Goal: Check status: Check status

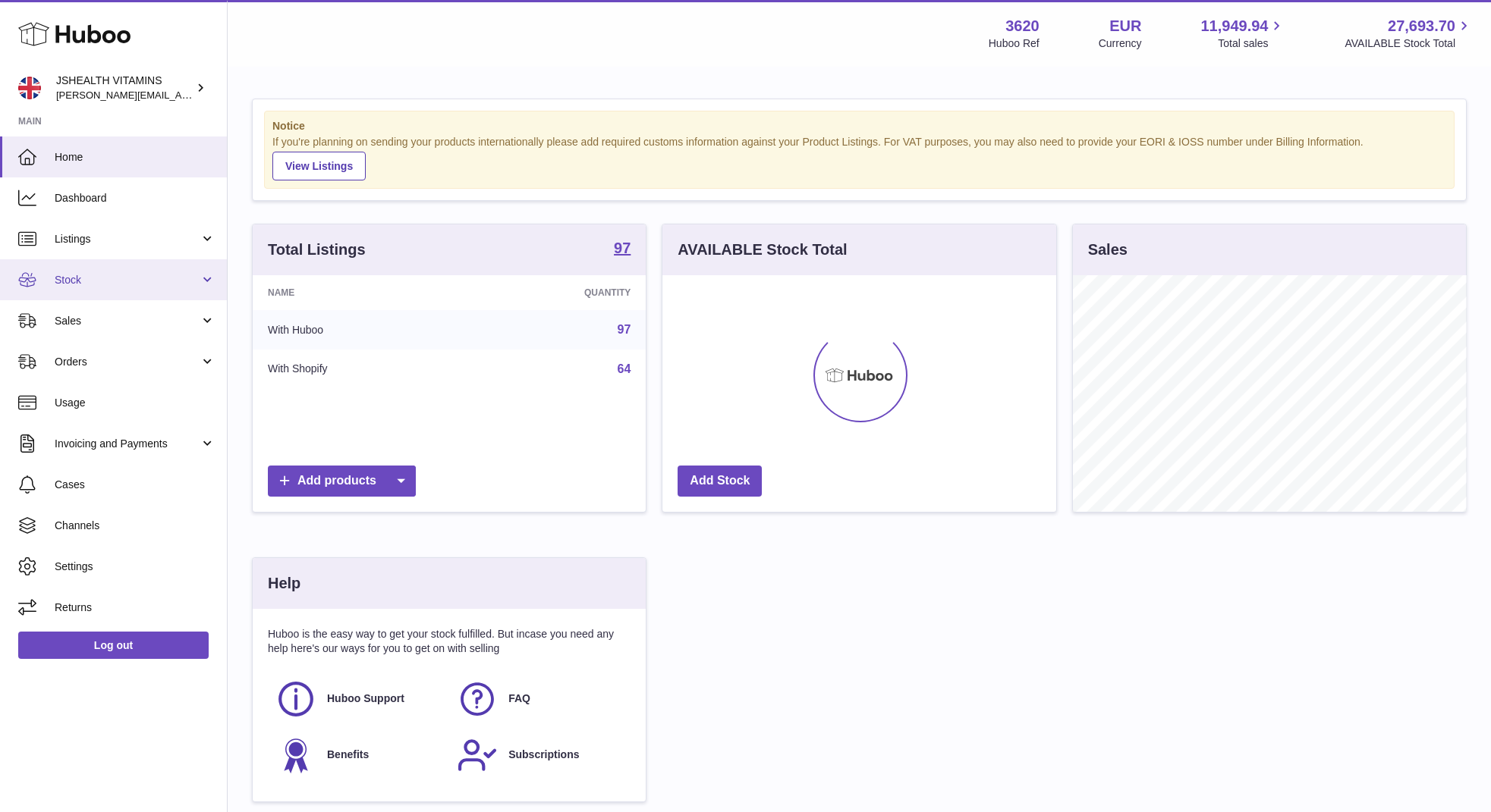
scroll to position [237, 394]
click at [90, 280] on span "Stock" at bounding box center [127, 280] width 145 height 14
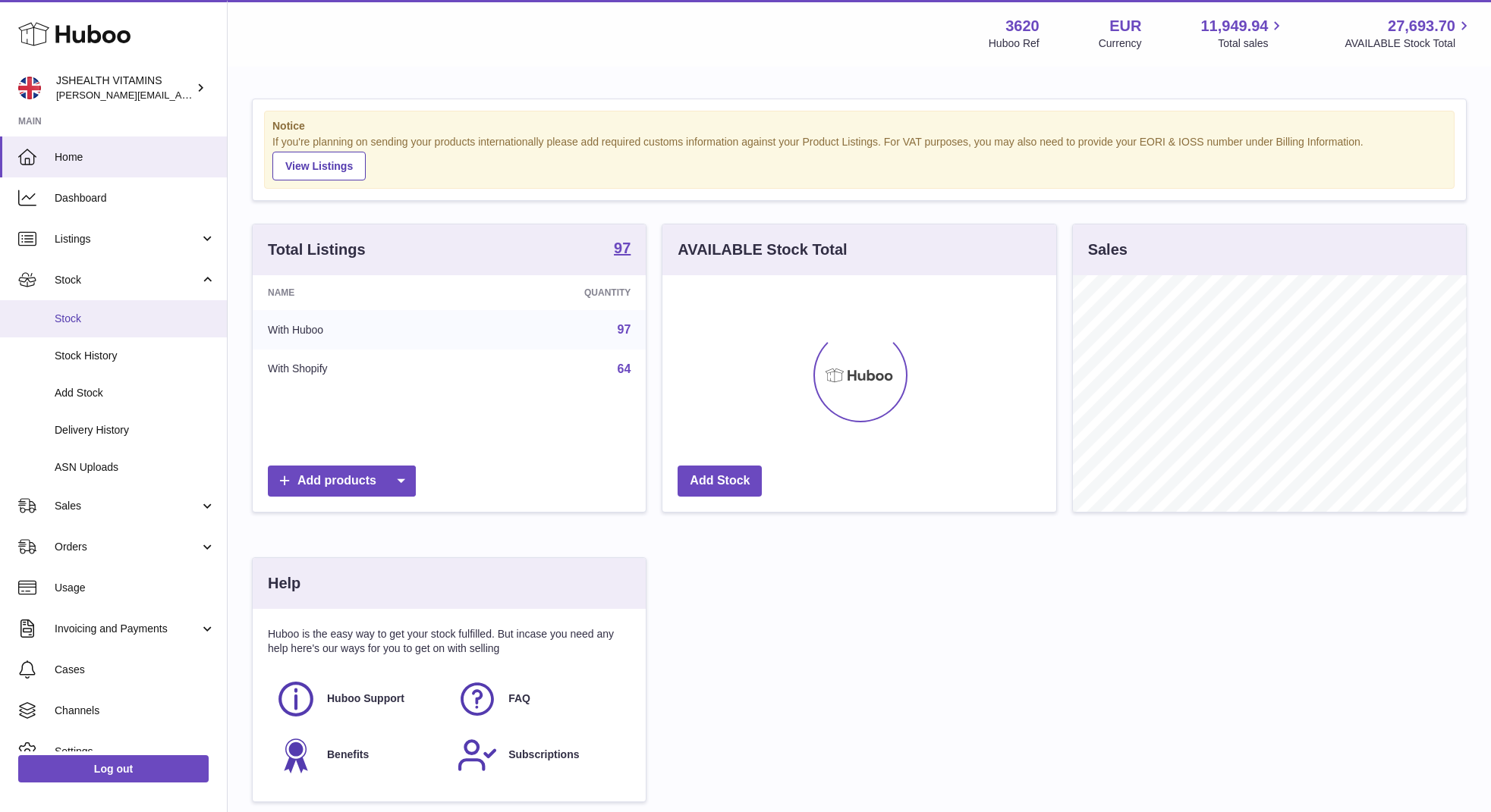
click at [90, 333] on link "Stock" at bounding box center [113, 319] width 227 height 37
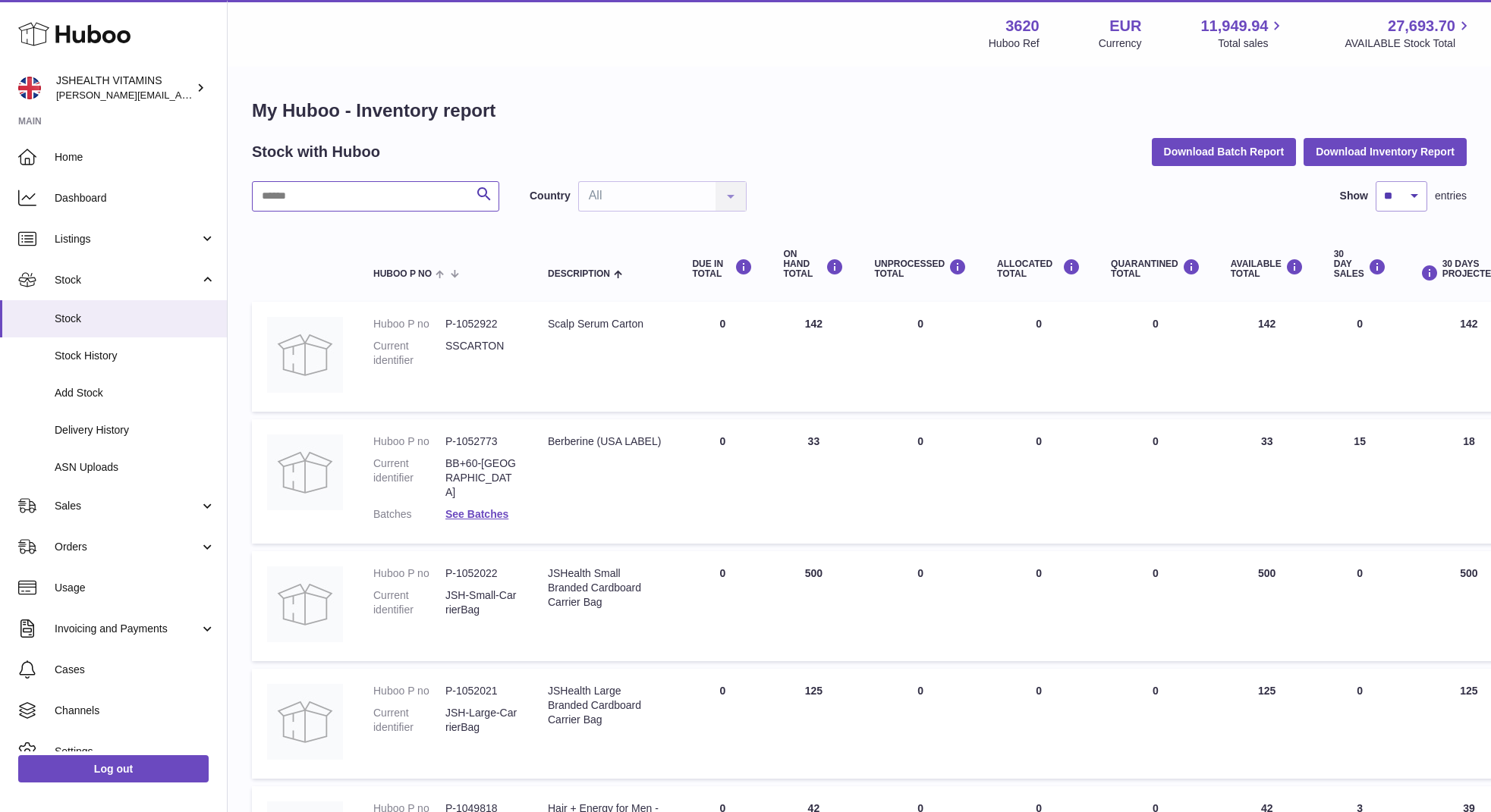
click at [320, 191] on input "text" at bounding box center [375, 197] width 248 height 30
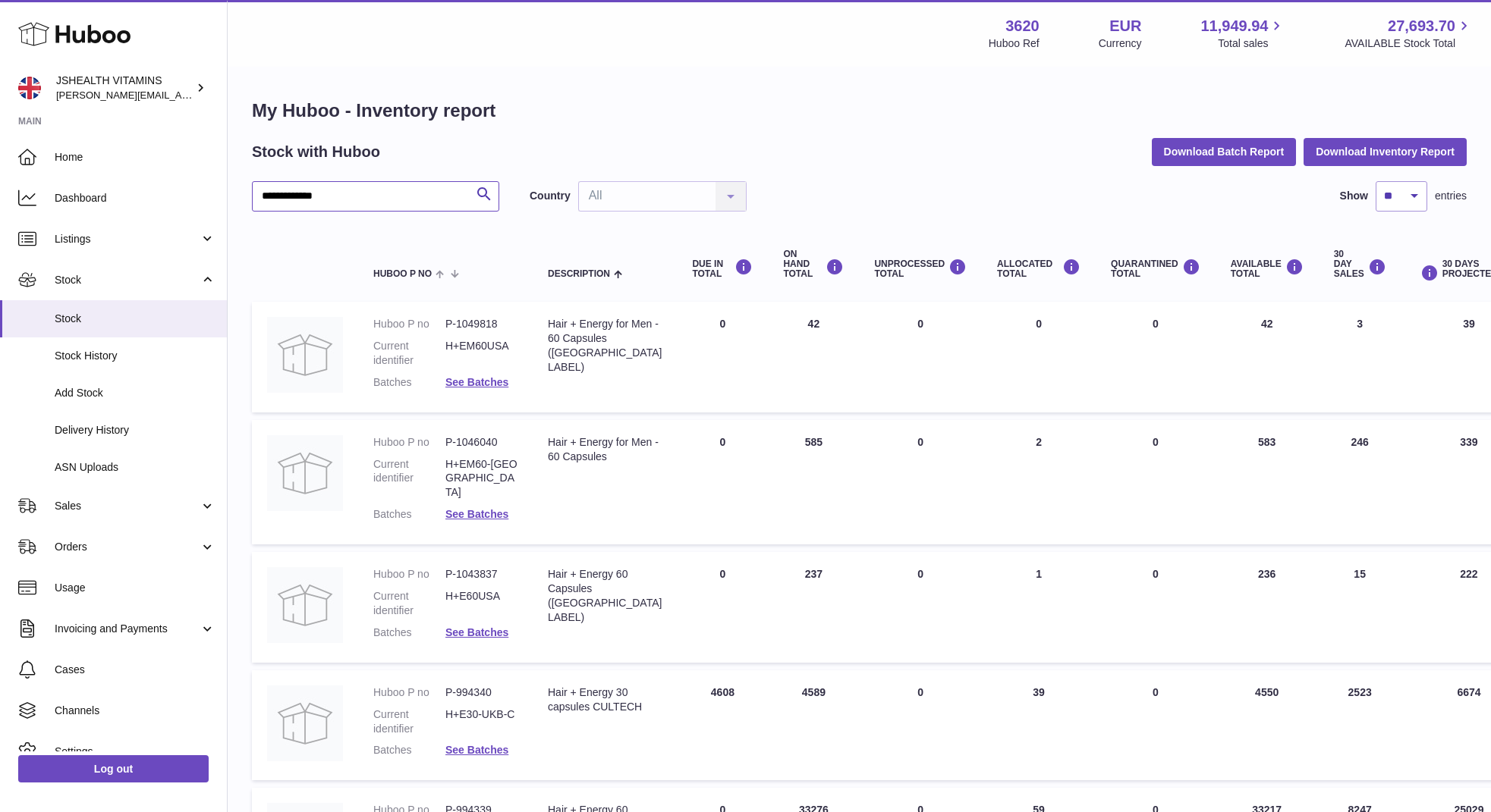
type input "**********"
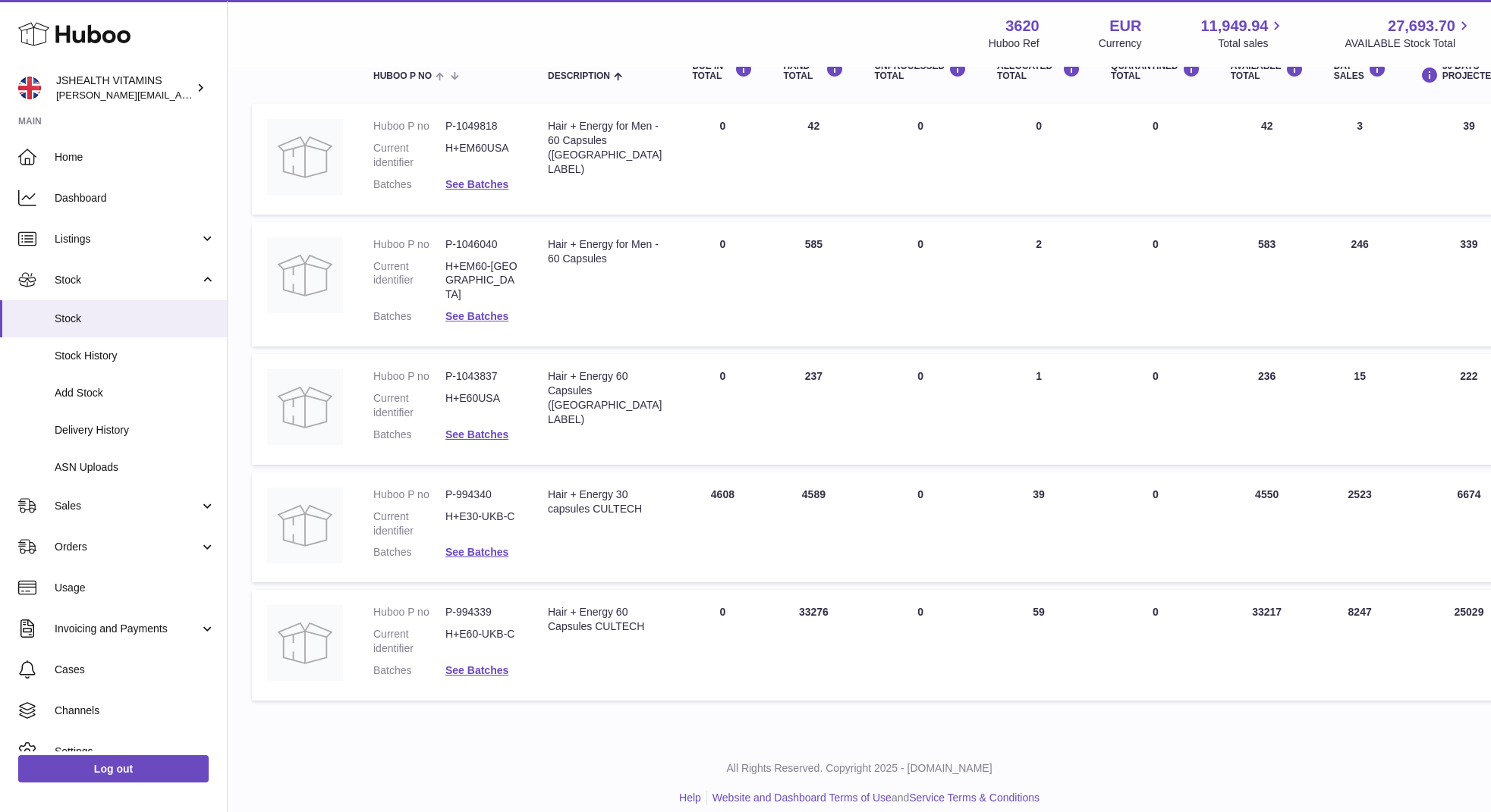
click at [479, 605] on dd "P-994339" at bounding box center [481, 612] width 72 height 14
copy dd "994339"
click at [119, 455] on link "ASN Uploads" at bounding box center [113, 467] width 227 height 37
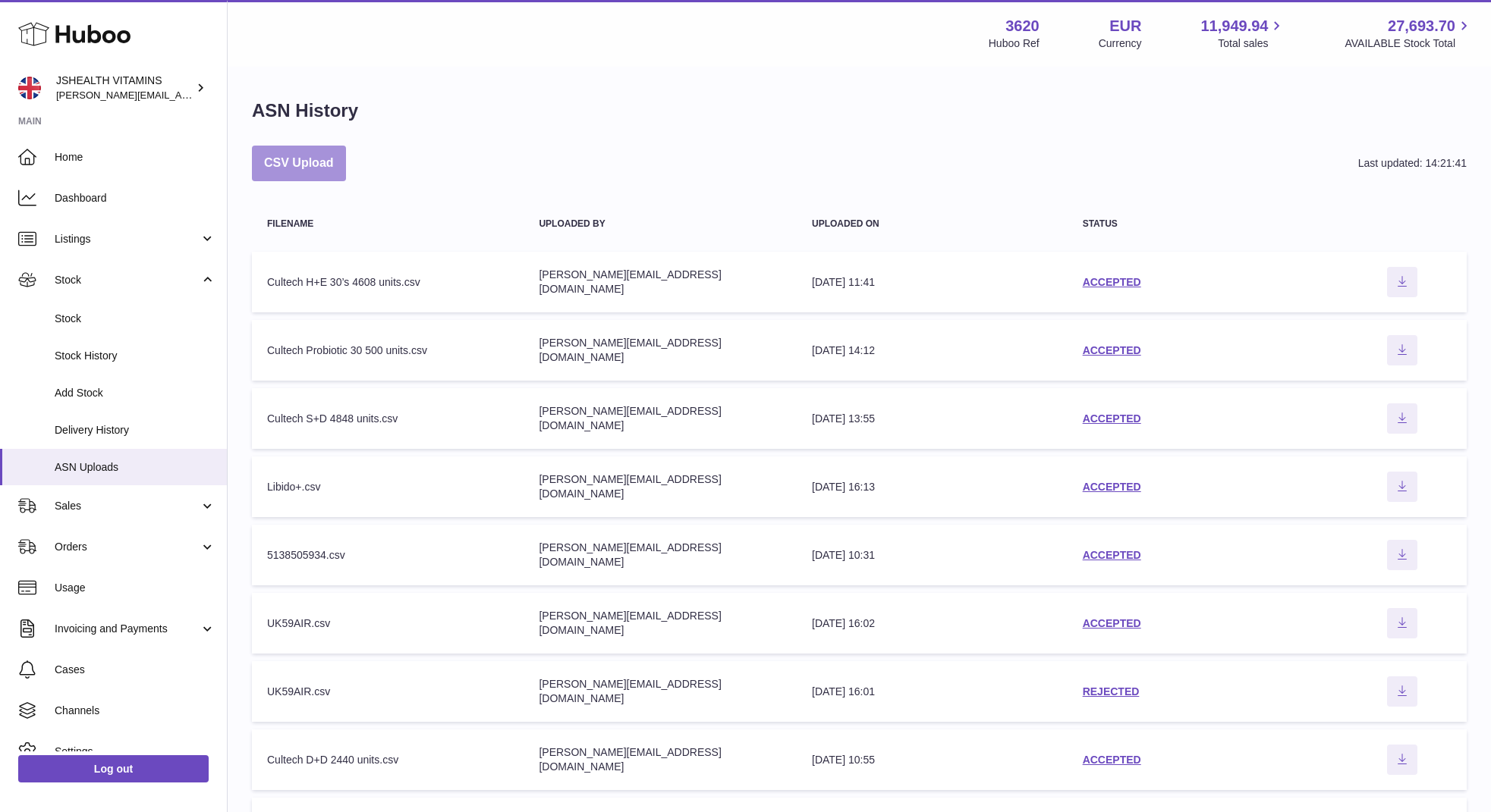
click at [321, 171] on button "CSV Upload" at bounding box center [298, 163] width 94 height 35
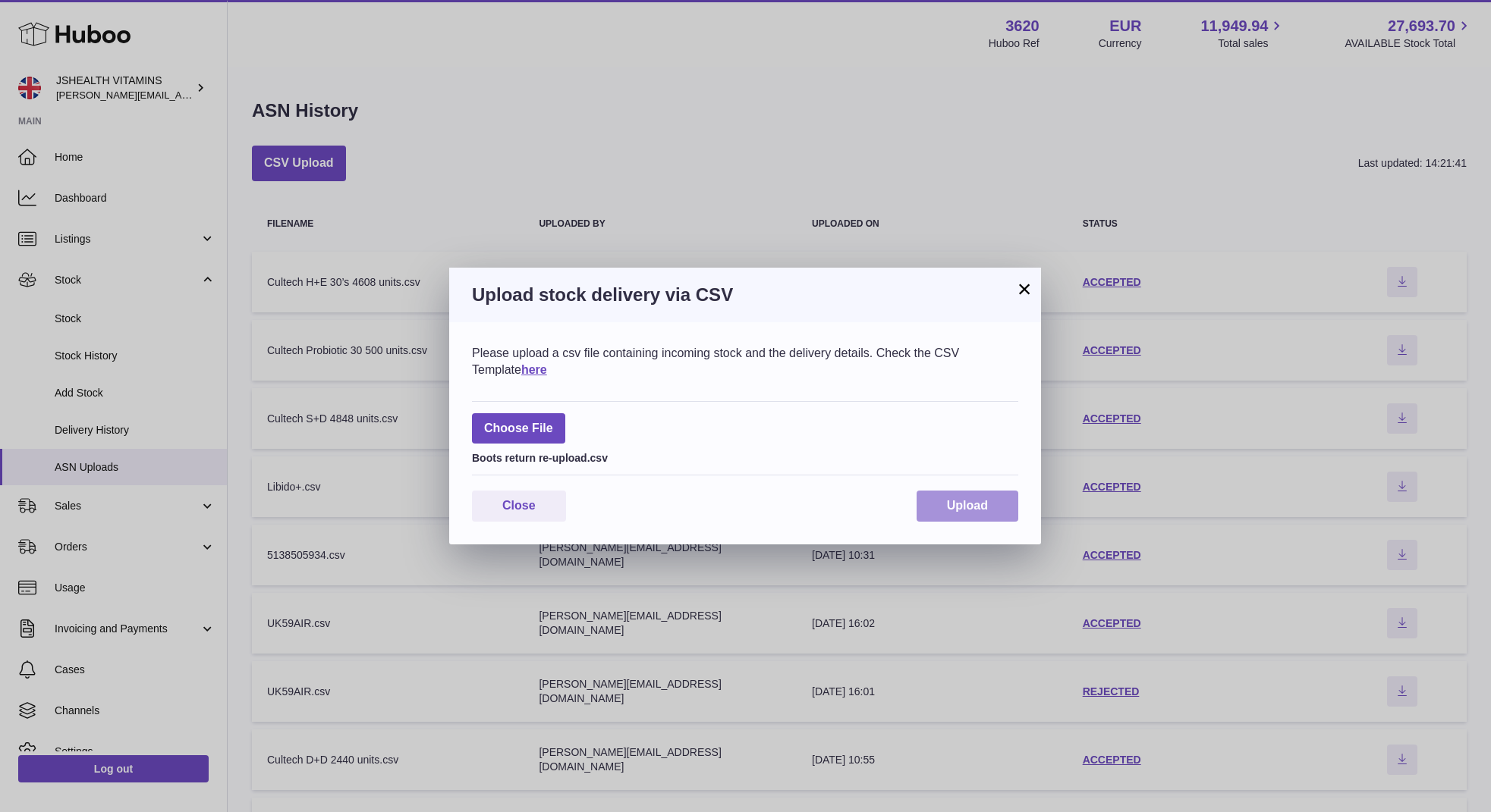
click at [955, 493] on button "Upload" at bounding box center [967, 506] width 101 height 31
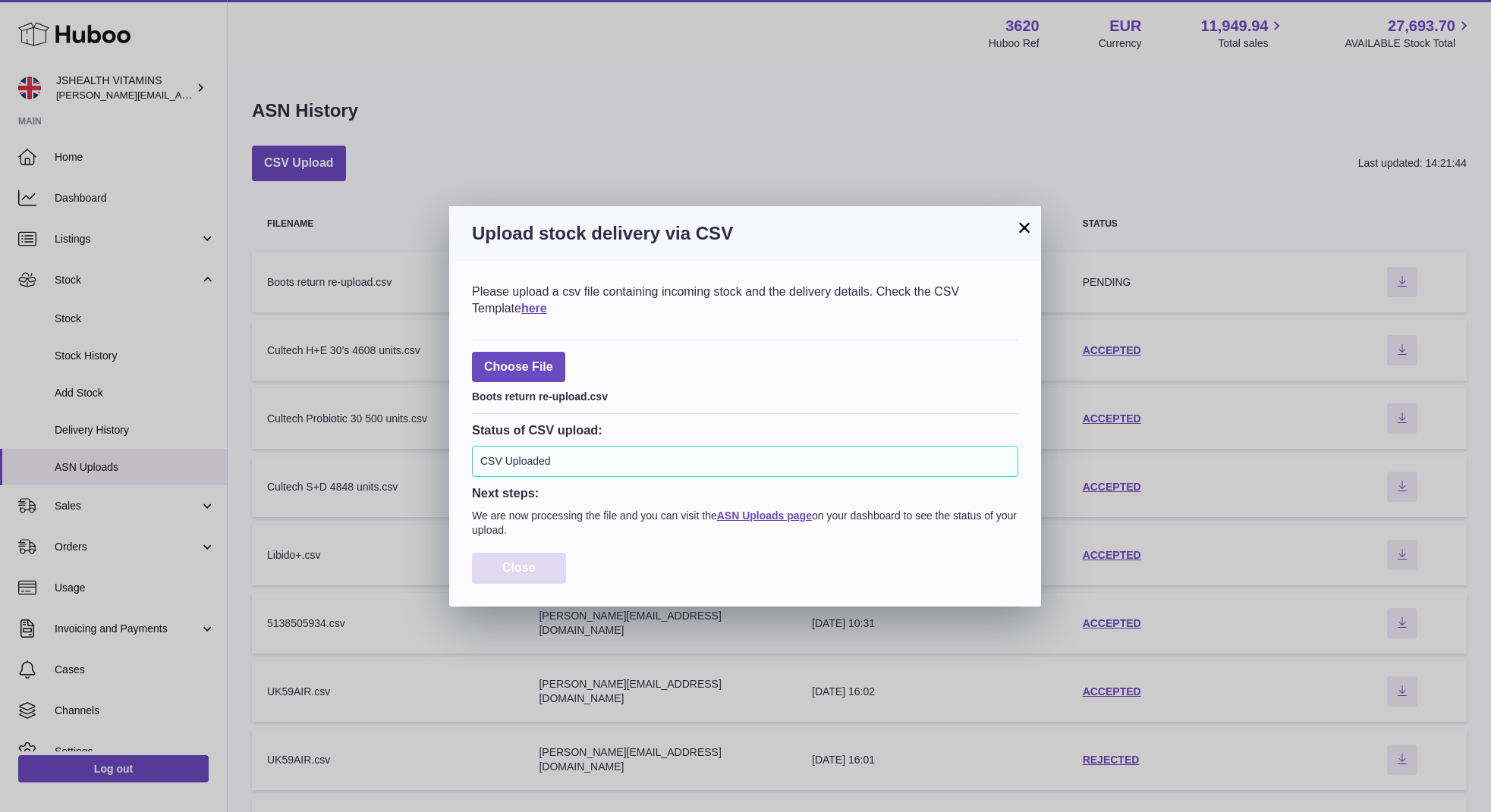
click at [497, 568] on button "Close" at bounding box center [518, 568] width 94 height 31
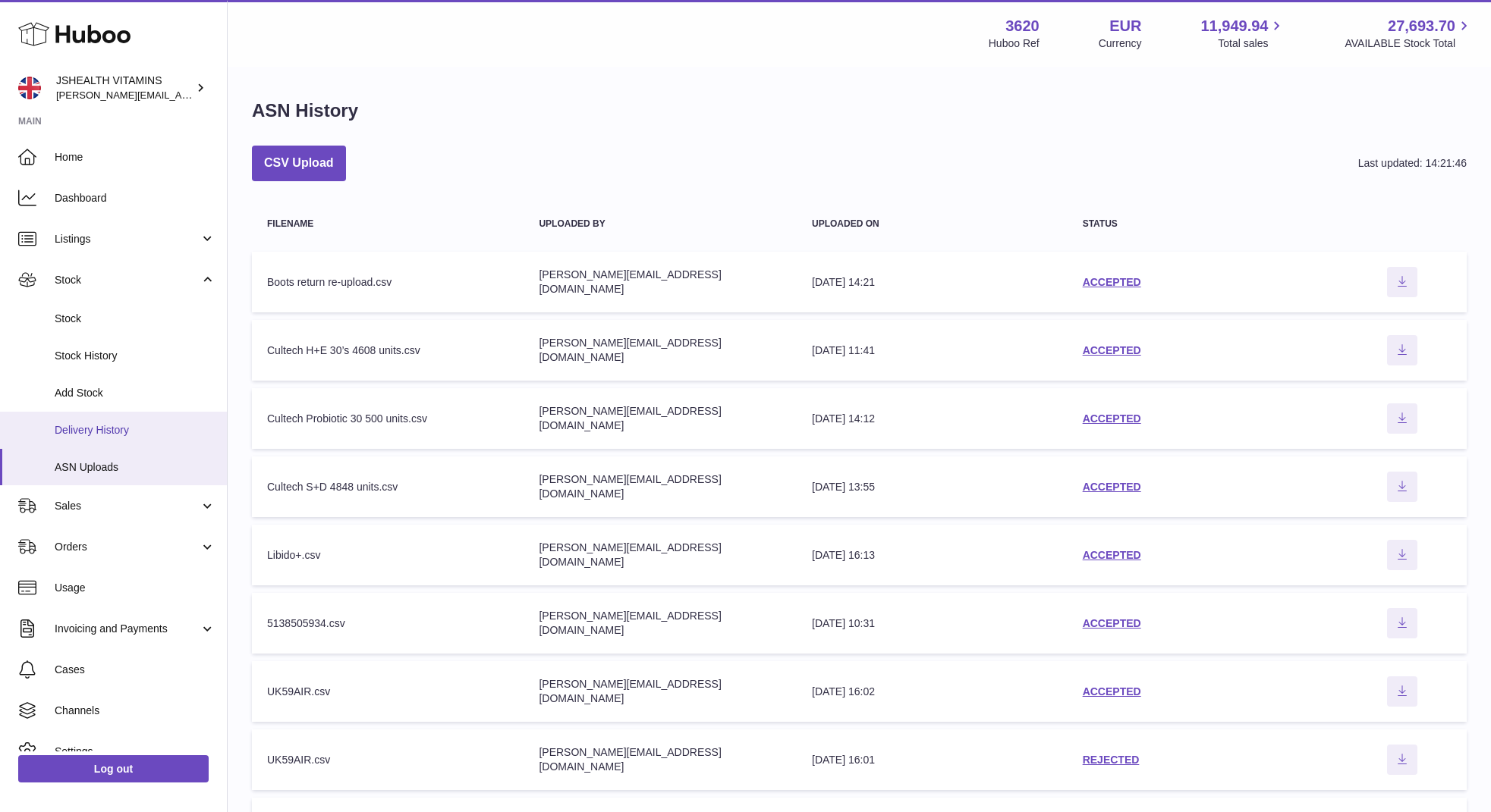
click at [156, 428] on span "Delivery History" at bounding box center [135, 430] width 161 height 14
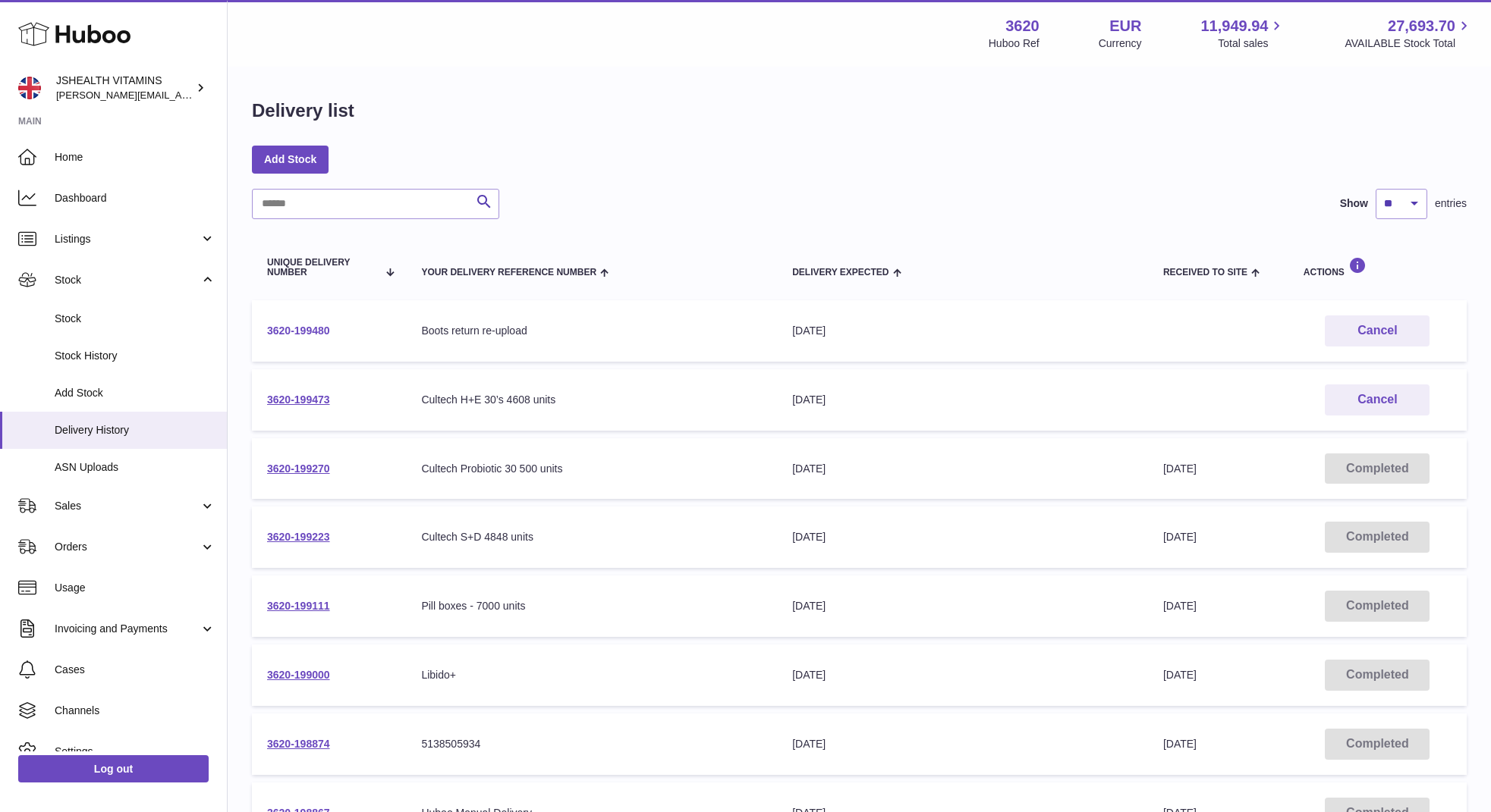
click at [322, 329] on link "3620-199480" at bounding box center [298, 330] width 63 height 12
